Goal: Information Seeking & Learning: Learn about a topic

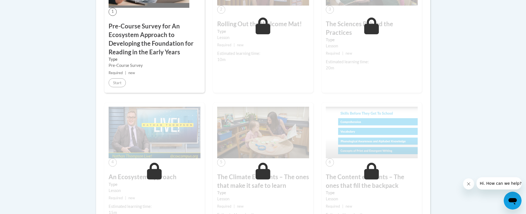
scroll to position [233, 0]
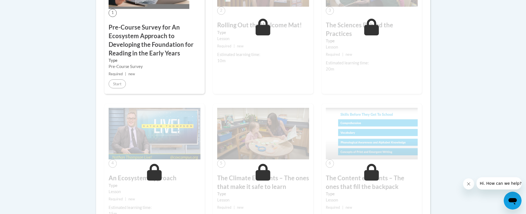
click at [174, 58] on label "Type" at bounding box center [155, 60] width 92 height 6
click at [134, 43] on h3 "Pre-Course Survey for An Ecosystem Approach to Developing the Foundation for Re…" at bounding box center [155, 40] width 92 height 34
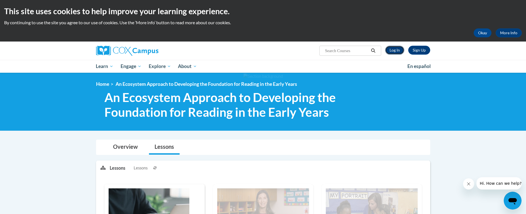
click at [393, 49] on link "Log In" at bounding box center [394, 50] width 19 height 9
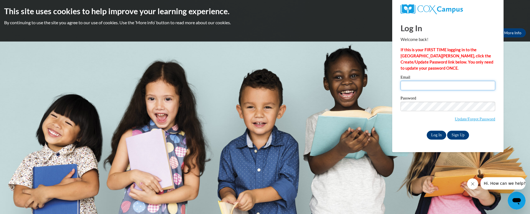
type input "acuenca@amanda.k12.oh.us"
click at [436, 136] on input "Log In" at bounding box center [436, 135] width 19 height 9
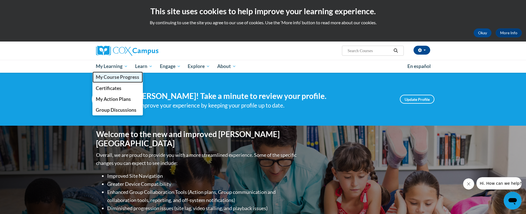
click at [112, 77] on span "My Course Progress" at bounding box center [117, 77] width 43 height 6
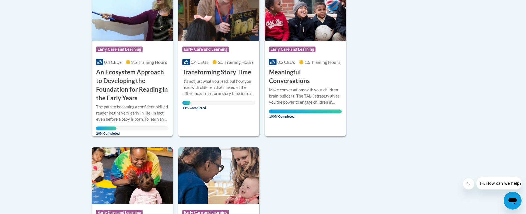
scroll to position [158, 0]
click at [132, 88] on h3 "An Ecosystem Approach to Developing the Foundation for Reading in the Early Yea…" at bounding box center [132, 85] width 73 height 34
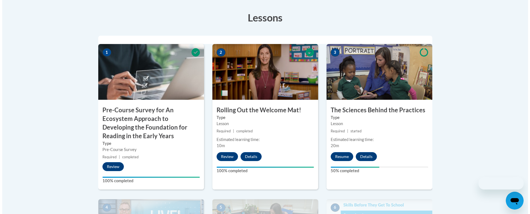
scroll to position [172, 0]
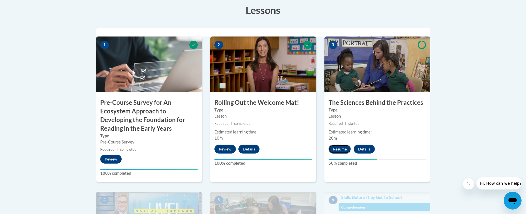
click at [341, 150] on button "Resume" at bounding box center [339, 148] width 23 height 9
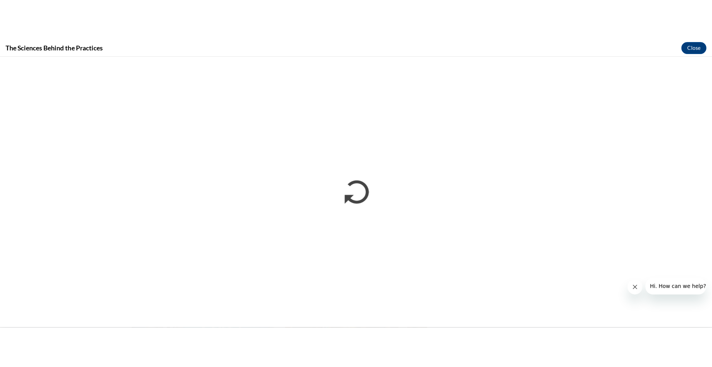
scroll to position [0, 0]
